Goal: Book appointment/travel/reservation

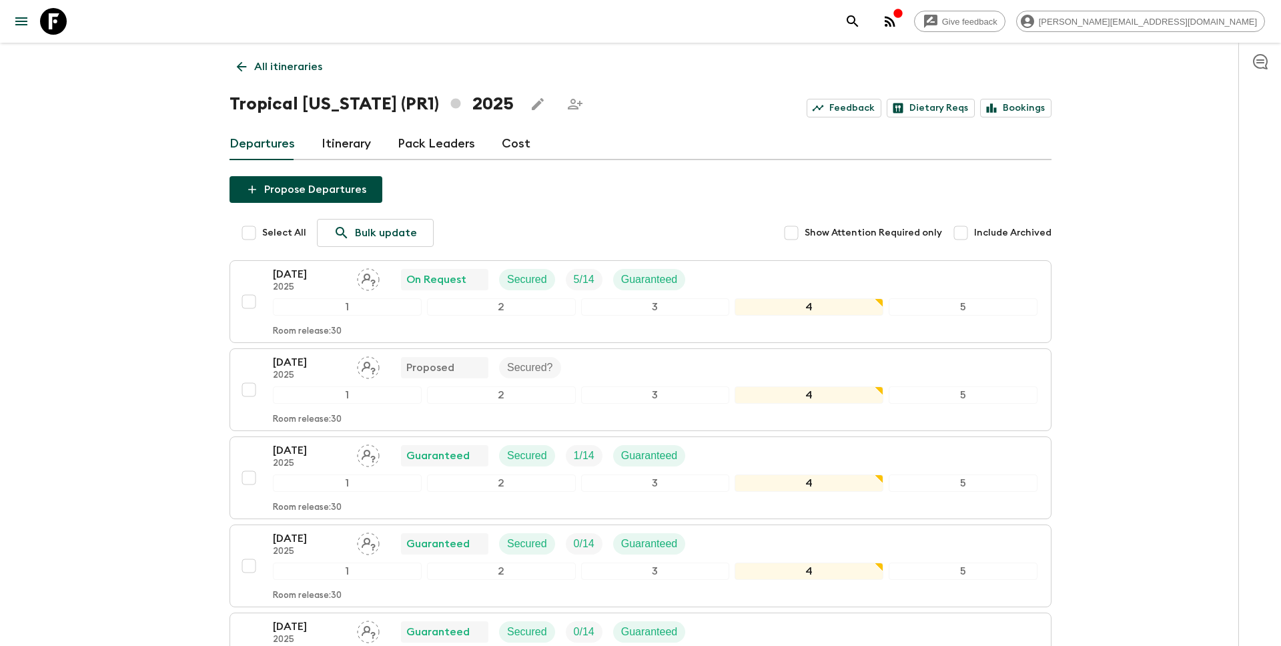
scroll to position [33, 0]
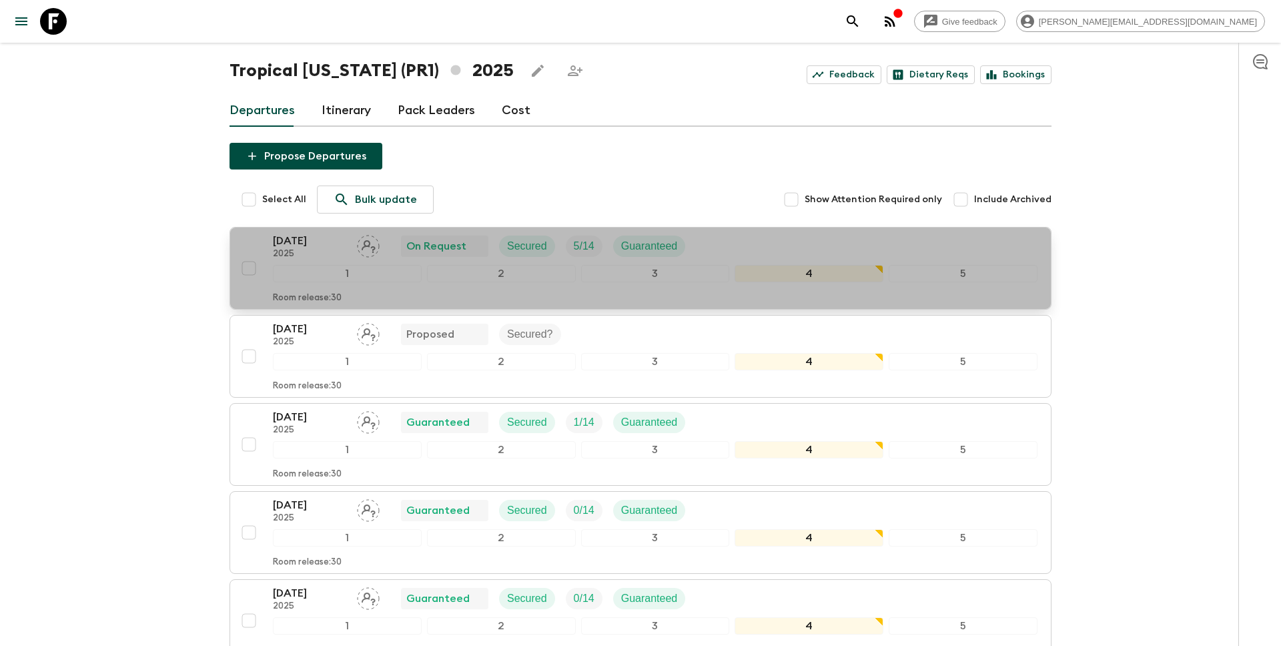
click at [243, 241] on div "[DATE] 2025 On Request Secured 5 / 14 Guaranteed 1 2 3 4 5 Room release: 30" at bounding box center [637, 268] width 802 height 71
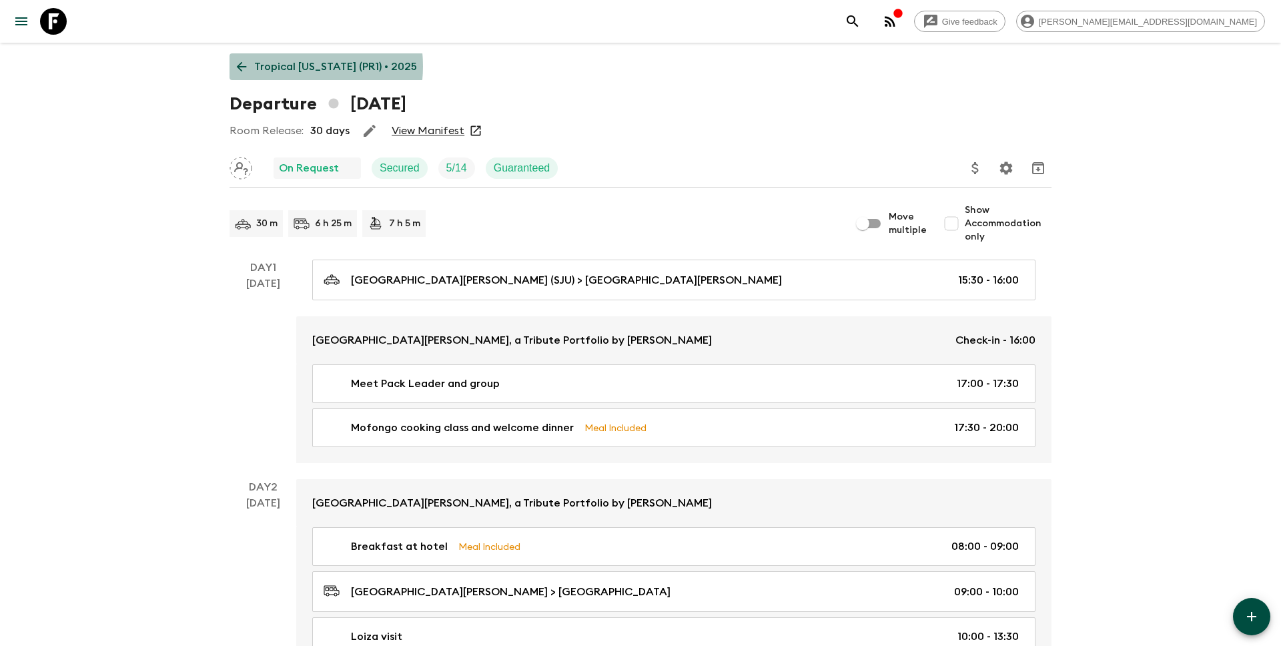
click at [283, 66] on p "Tropical [US_STATE] (PR1) • 2025" at bounding box center [335, 67] width 163 height 16
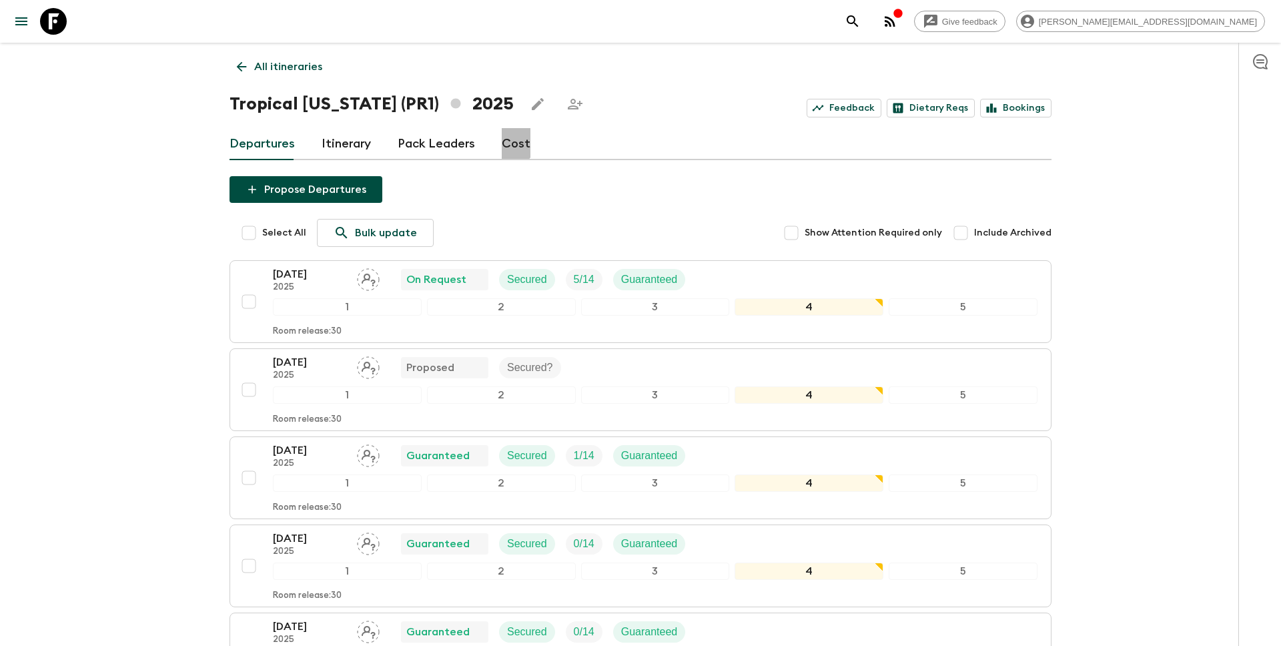
click at [508, 143] on link "Cost" at bounding box center [516, 144] width 29 height 32
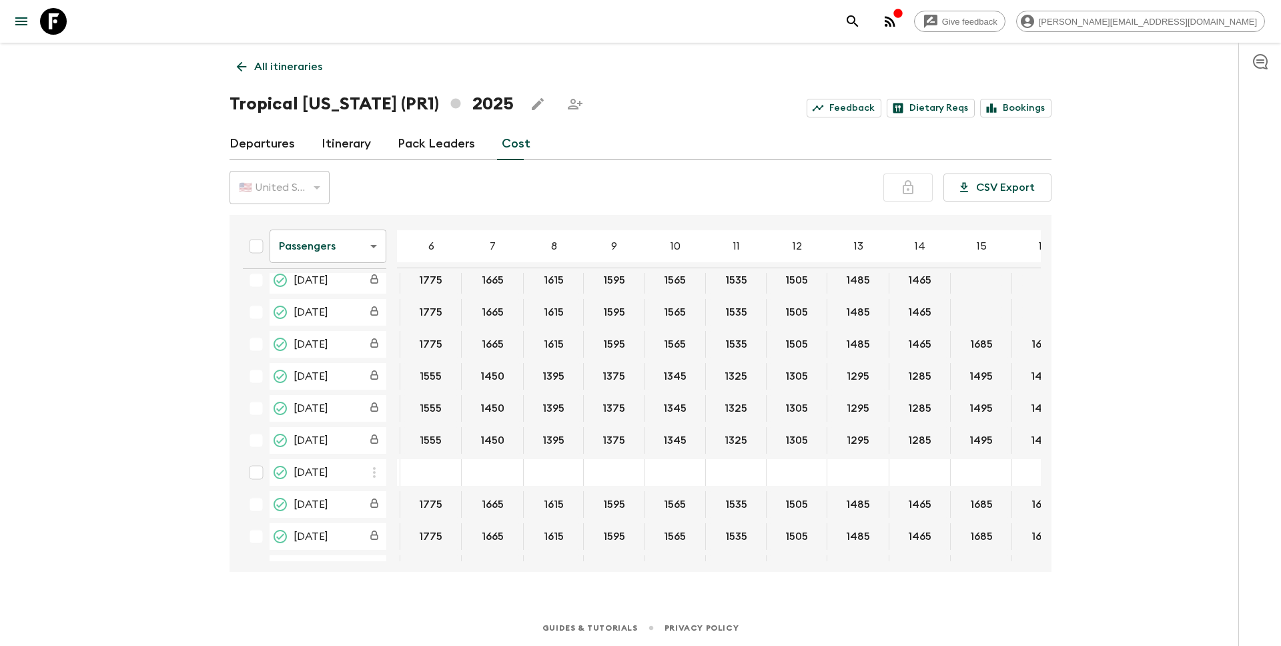
scroll to position [43, 0]
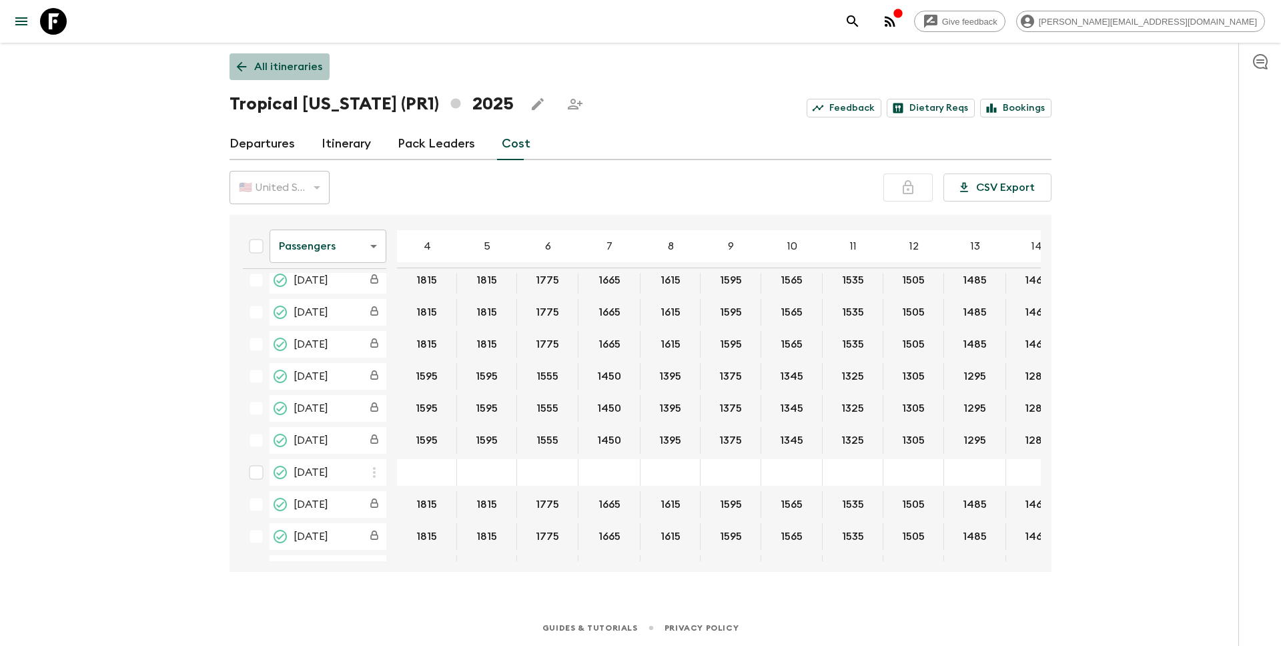
click at [278, 65] on p "All itineraries" at bounding box center [288, 67] width 68 height 16
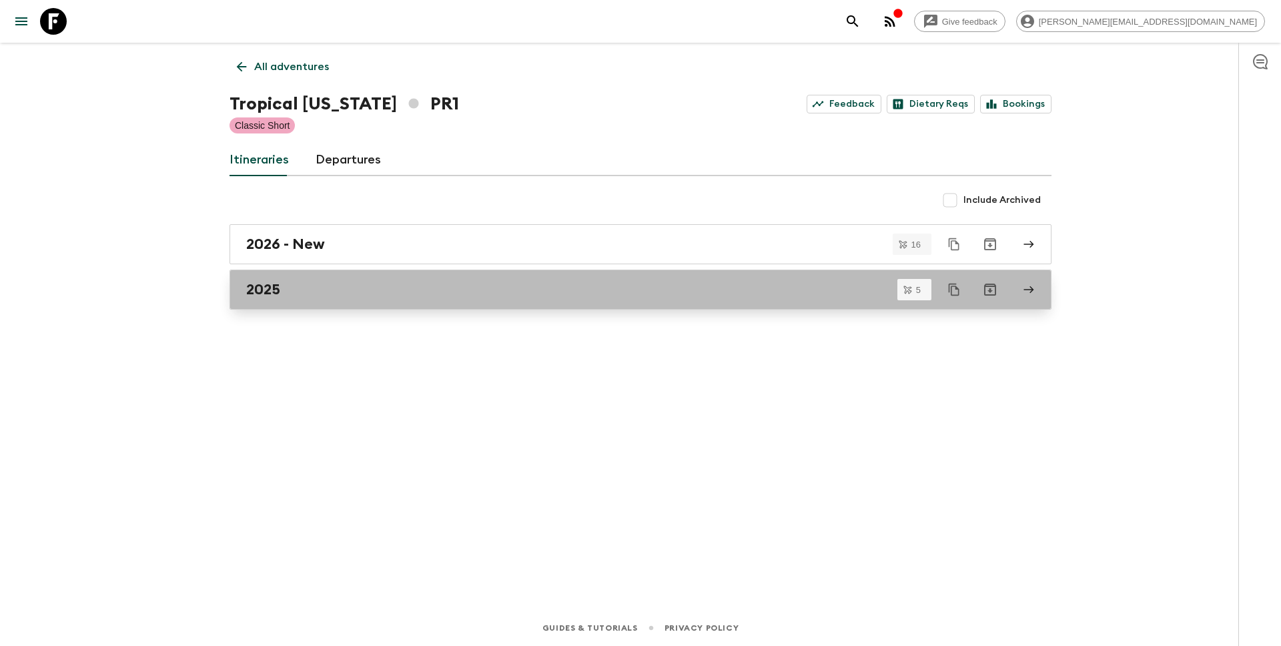
click at [283, 292] on div "2025" at bounding box center [627, 289] width 763 height 17
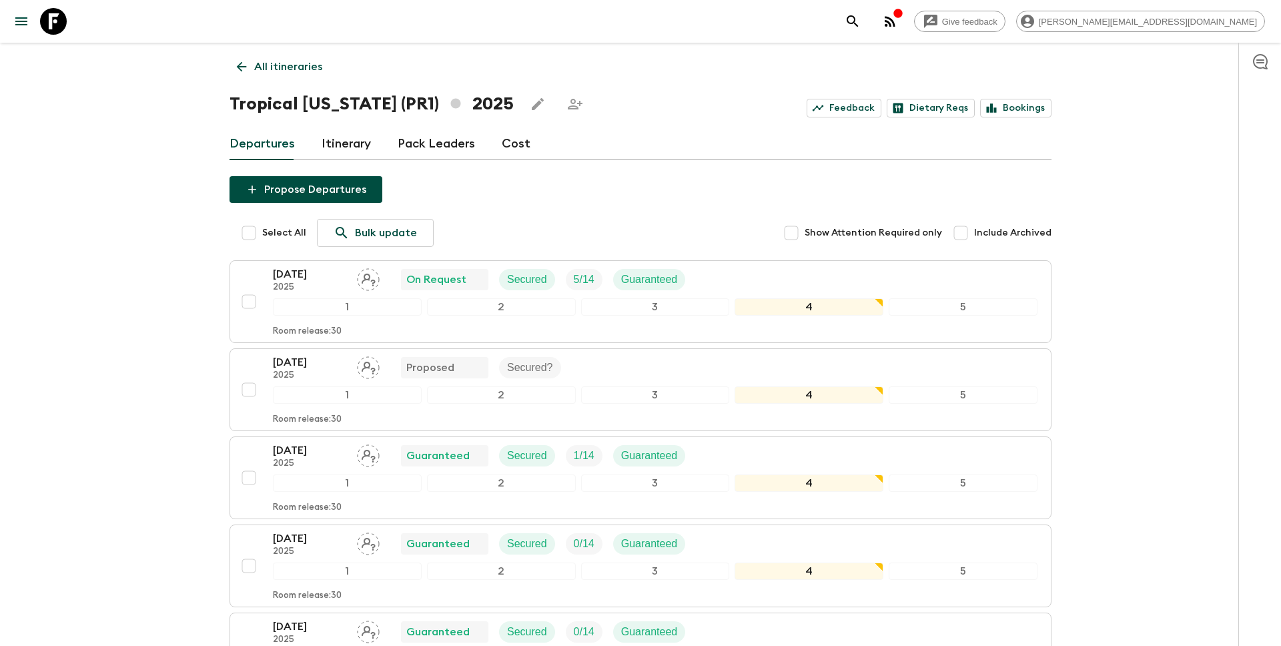
click at [510, 143] on link "Cost" at bounding box center [516, 144] width 29 height 32
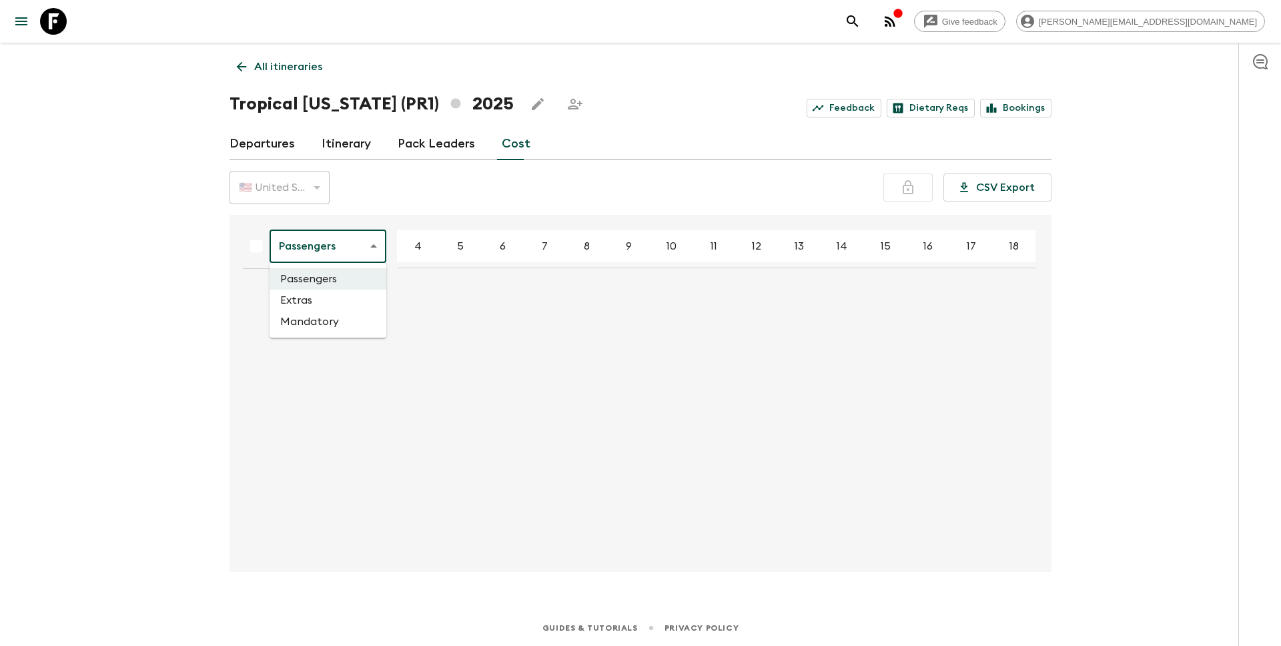
click at [362, 242] on body "Give feedback [PERSON_NAME][EMAIL_ADDRESS][DOMAIN_NAME] All itineraries Tropica…" at bounding box center [640, 323] width 1281 height 646
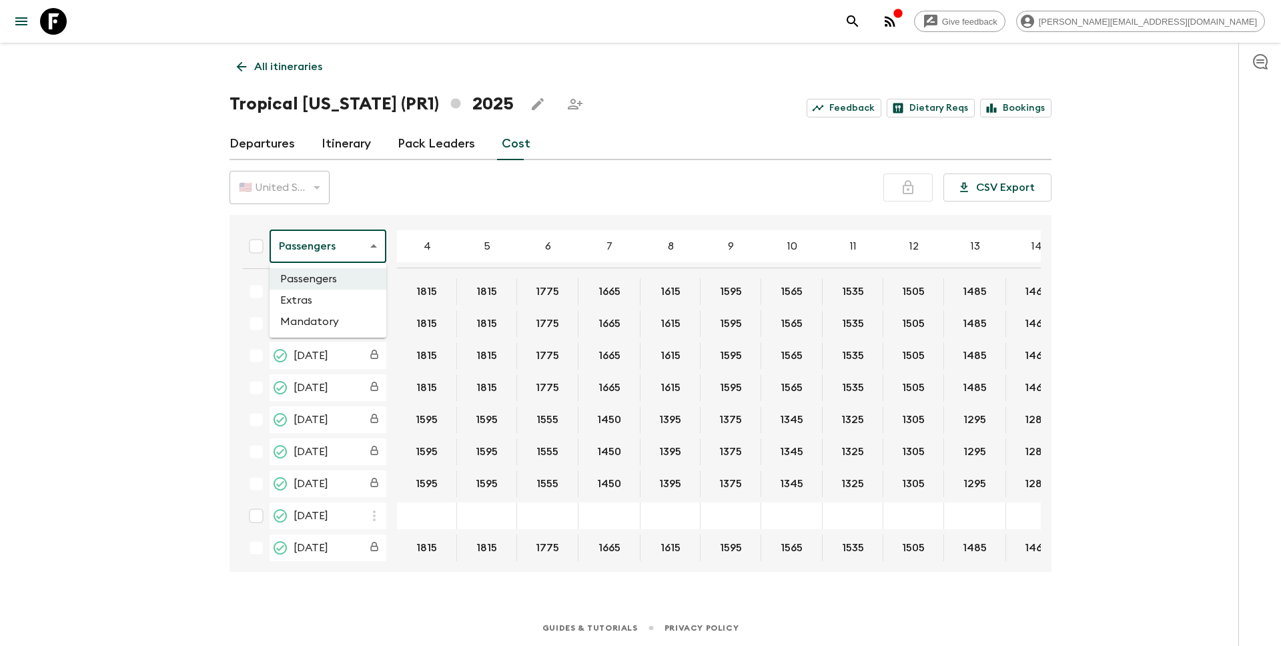
click at [331, 306] on li "Extras" at bounding box center [328, 300] width 117 height 21
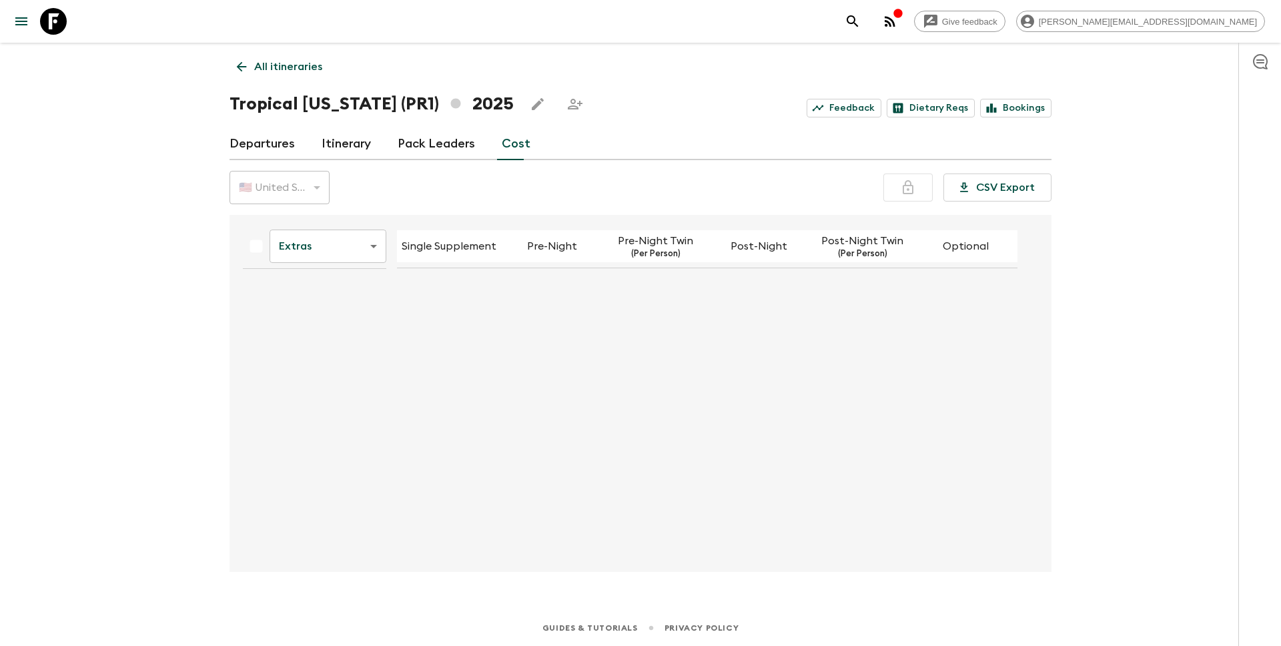
click at [336, 250] on body "Give feedback [PERSON_NAME][EMAIL_ADDRESS][DOMAIN_NAME] All itineraries Tropica…" at bounding box center [640, 323] width 1281 height 646
click at [331, 326] on li "Mandatory" at bounding box center [328, 321] width 117 height 21
click at [338, 252] on body "Give feedback [PERSON_NAME][EMAIL_ADDRESS][DOMAIN_NAME] All itineraries Tropica…" at bounding box center [640, 323] width 1281 height 646
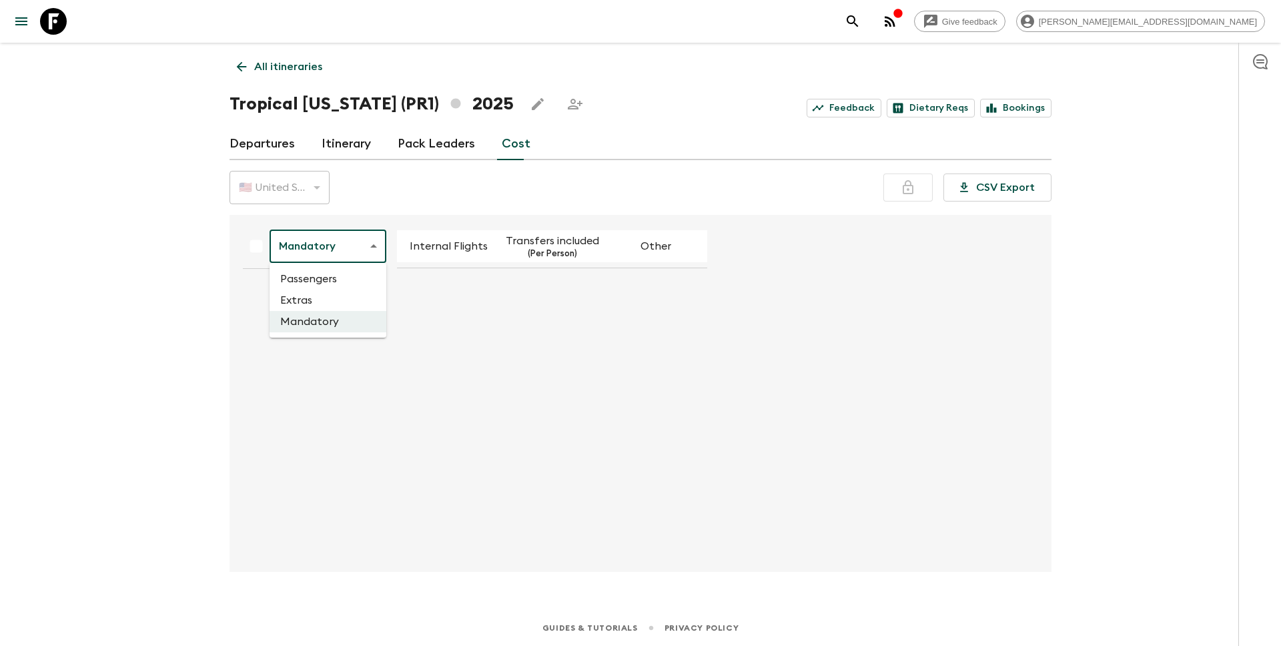
click at [324, 306] on li "Extras" at bounding box center [328, 300] width 117 height 21
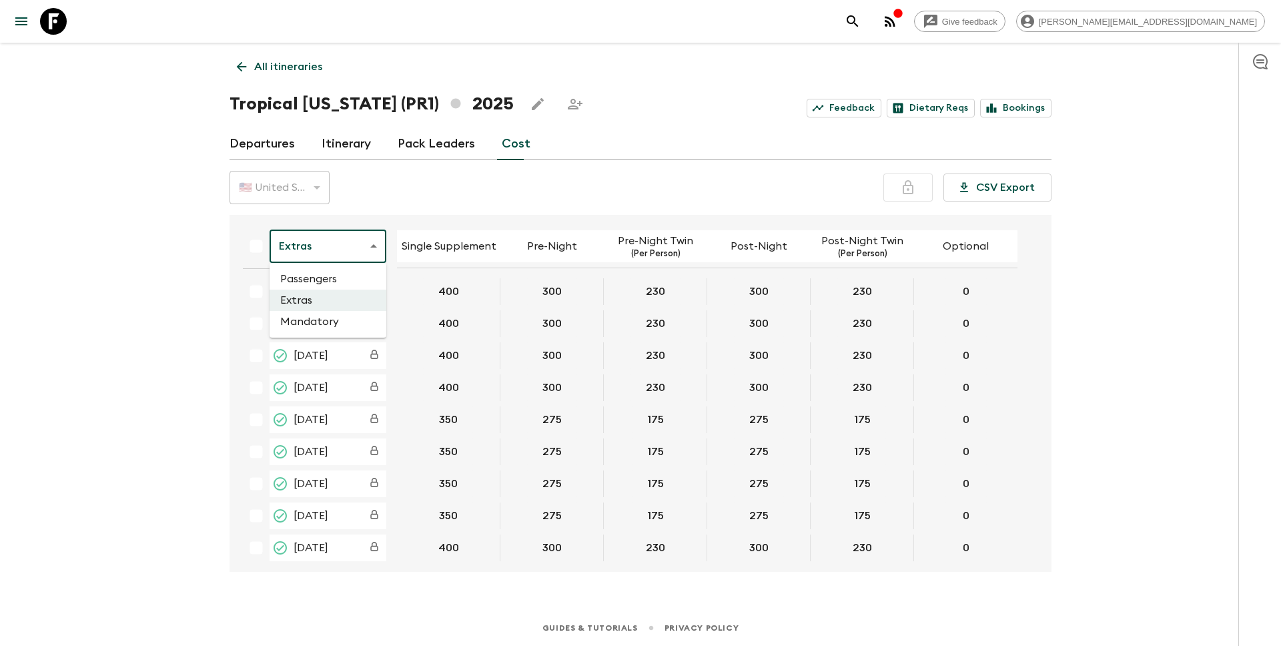
click at [314, 256] on body "Give feedback [PERSON_NAME][EMAIL_ADDRESS][DOMAIN_NAME] All itineraries Tropica…" at bounding box center [640, 323] width 1281 height 646
click at [320, 278] on li "Passengers" at bounding box center [328, 278] width 117 height 21
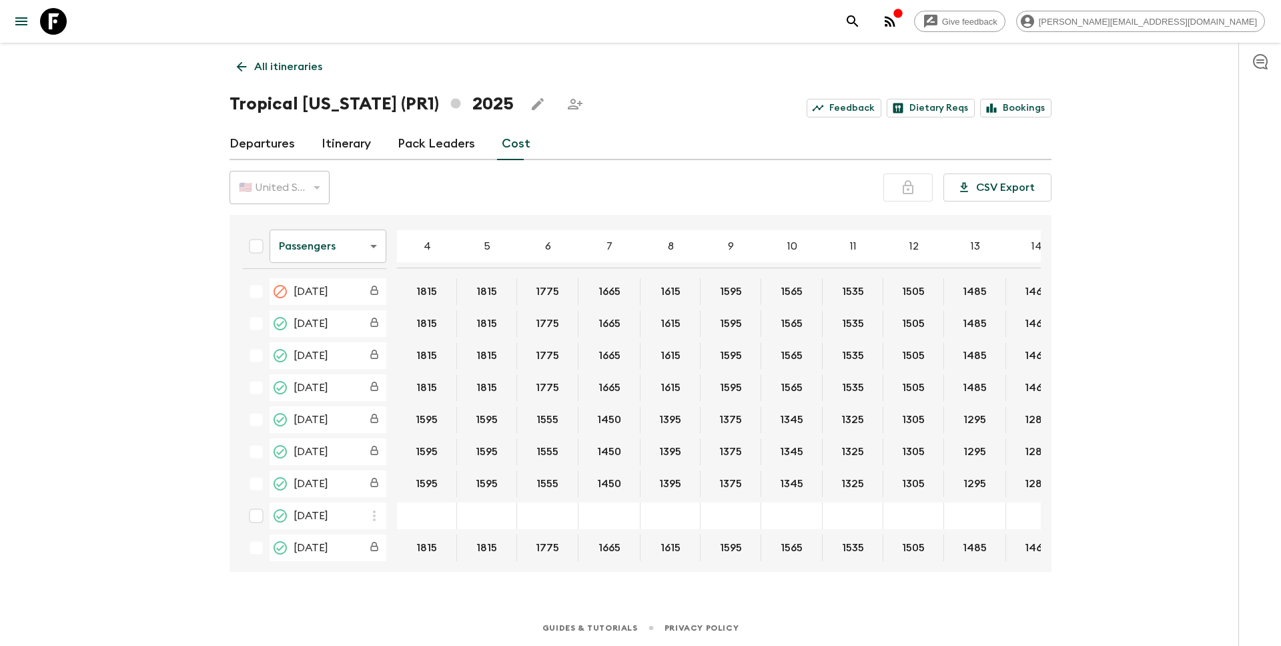
click at [313, 71] on p "All itineraries" at bounding box center [288, 67] width 68 height 16
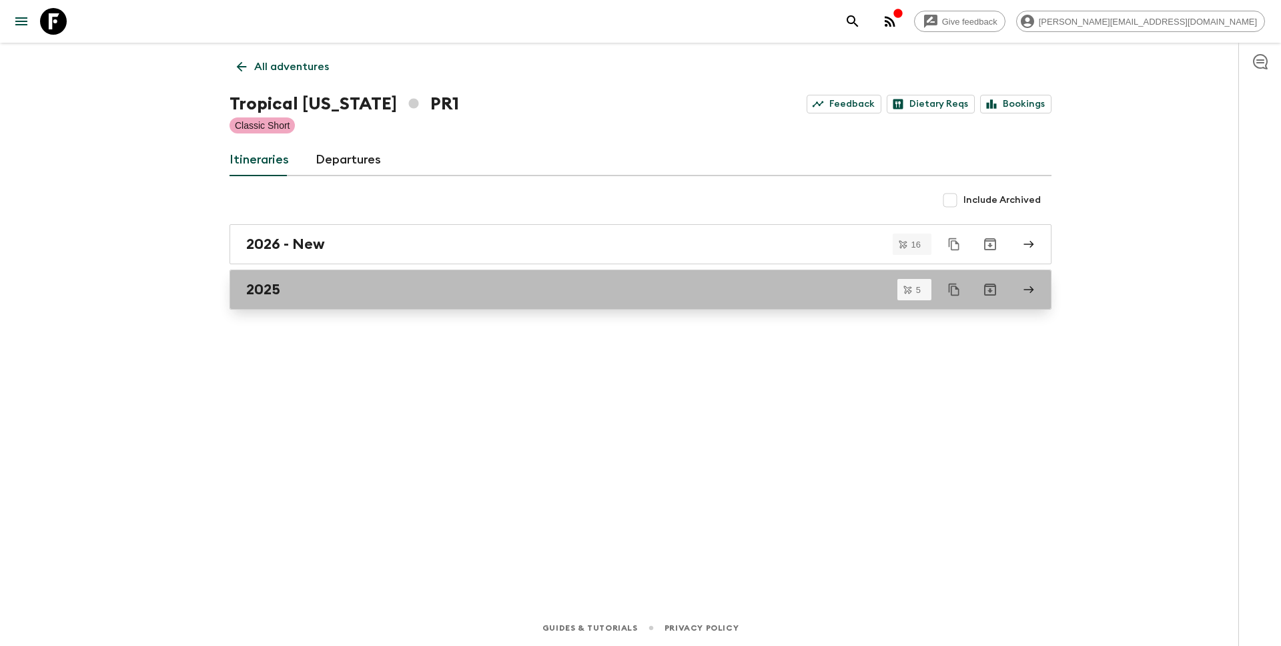
click at [294, 286] on div "2025" at bounding box center [627, 289] width 763 height 17
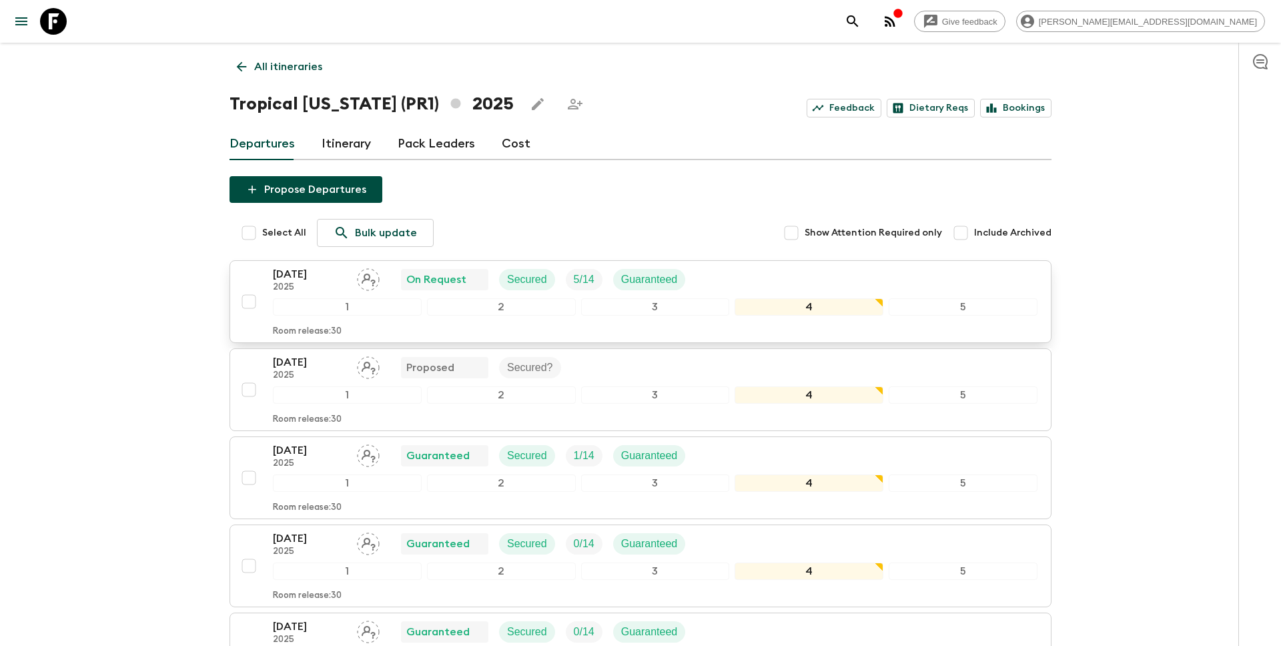
click at [273, 278] on p "[DATE]" at bounding box center [309, 274] width 73 height 16
